Goal: Navigation & Orientation: Find specific page/section

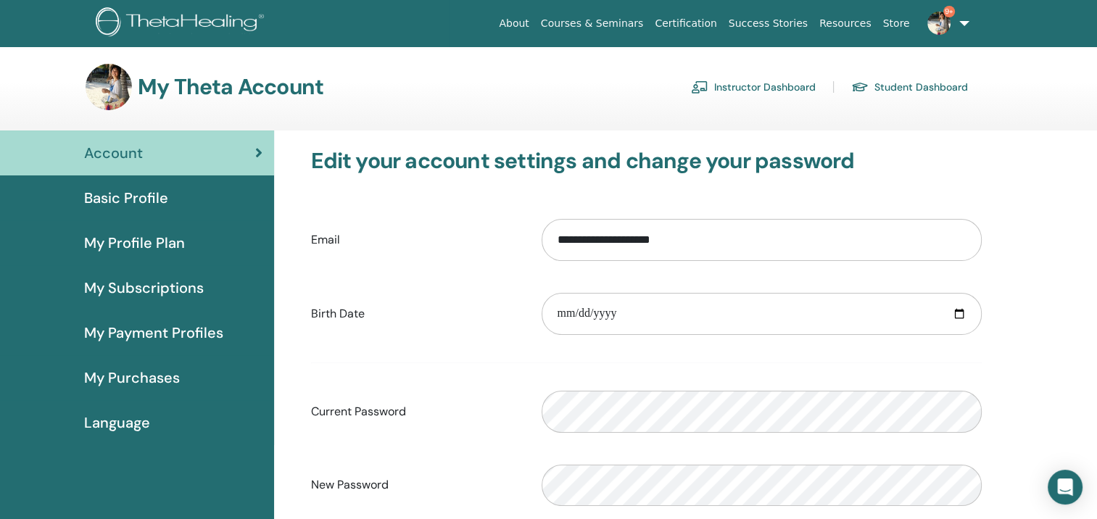
click at [778, 86] on link "Instructor Dashboard" at bounding box center [753, 86] width 125 height 23
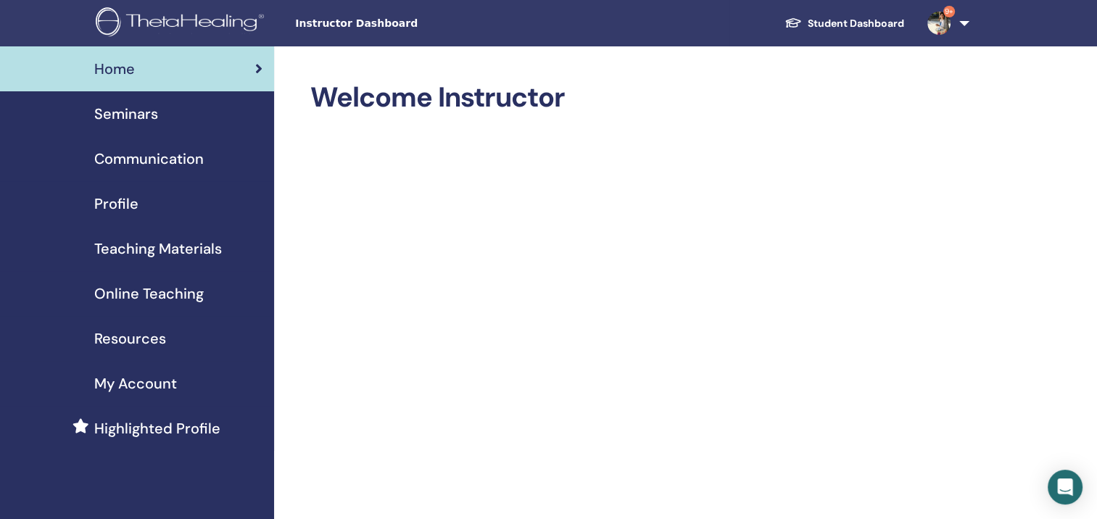
click at [146, 117] on span "Seminars" at bounding box center [126, 114] width 64 height 22
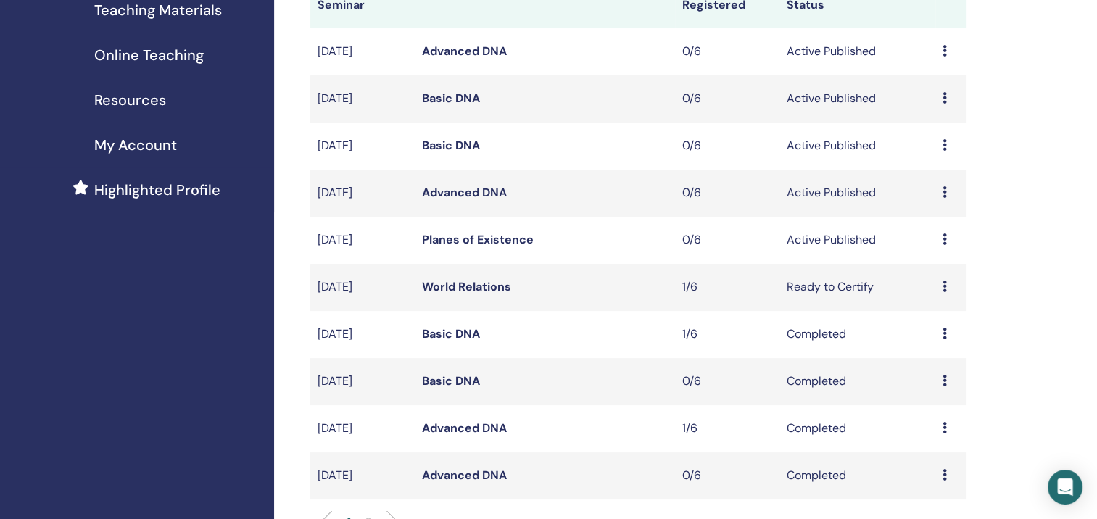
scroll to position [292, 0]
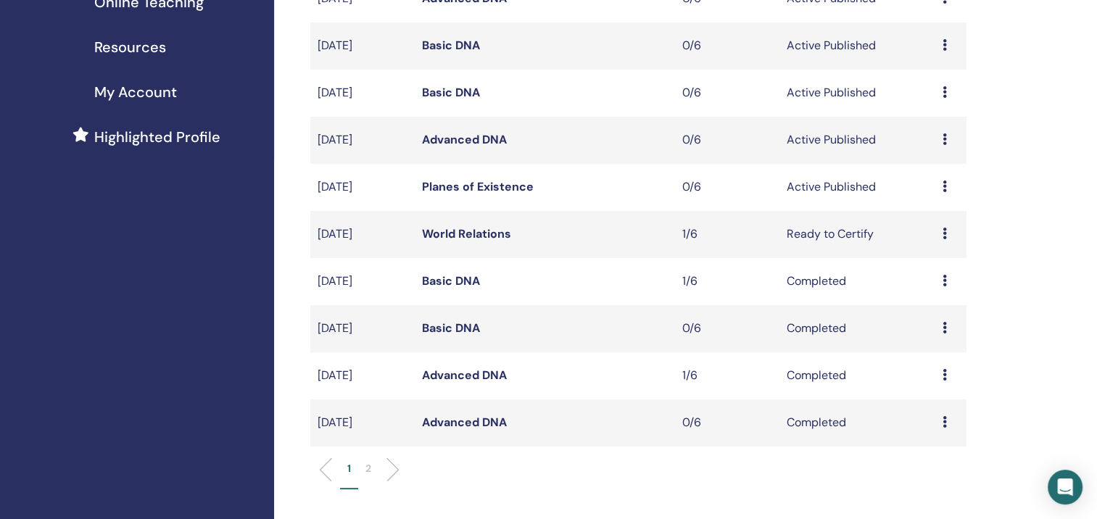
click at [485, 187] on link "Planes of Existence" at bounding box center [478, 186] width 112 height 15
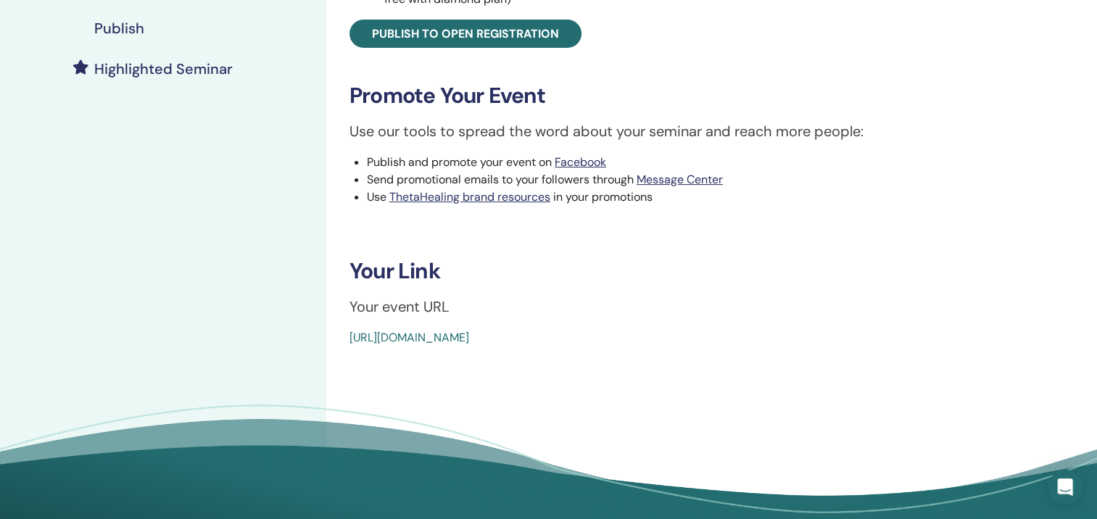
scroll to position [369, 0]
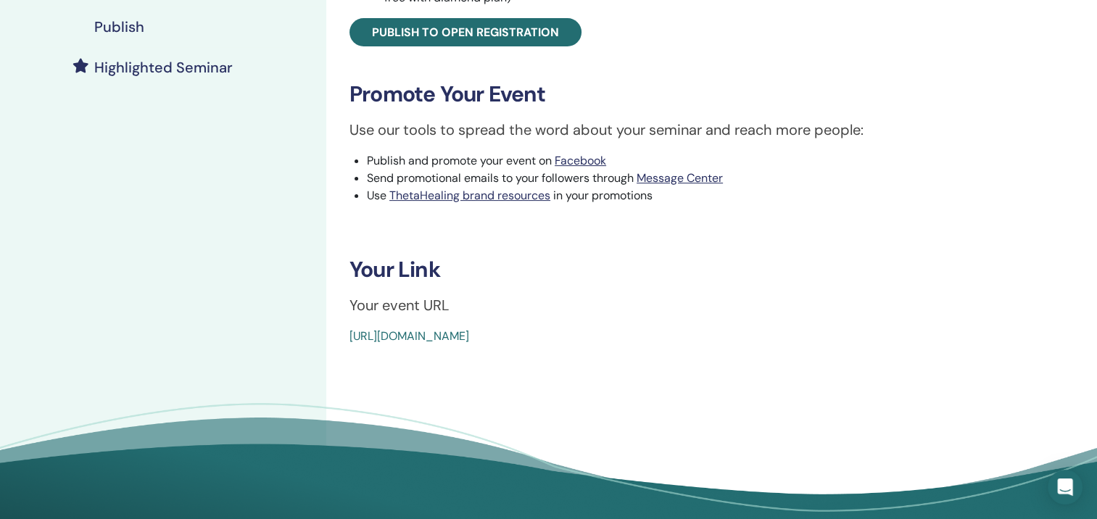
click at [469, 331] on link "https://www.thetahealing.com/seminar-377383-details.html" at bounding box center [410, 336] width 120 height 15
